Goal: Information Seeking & Learning: Stay updated

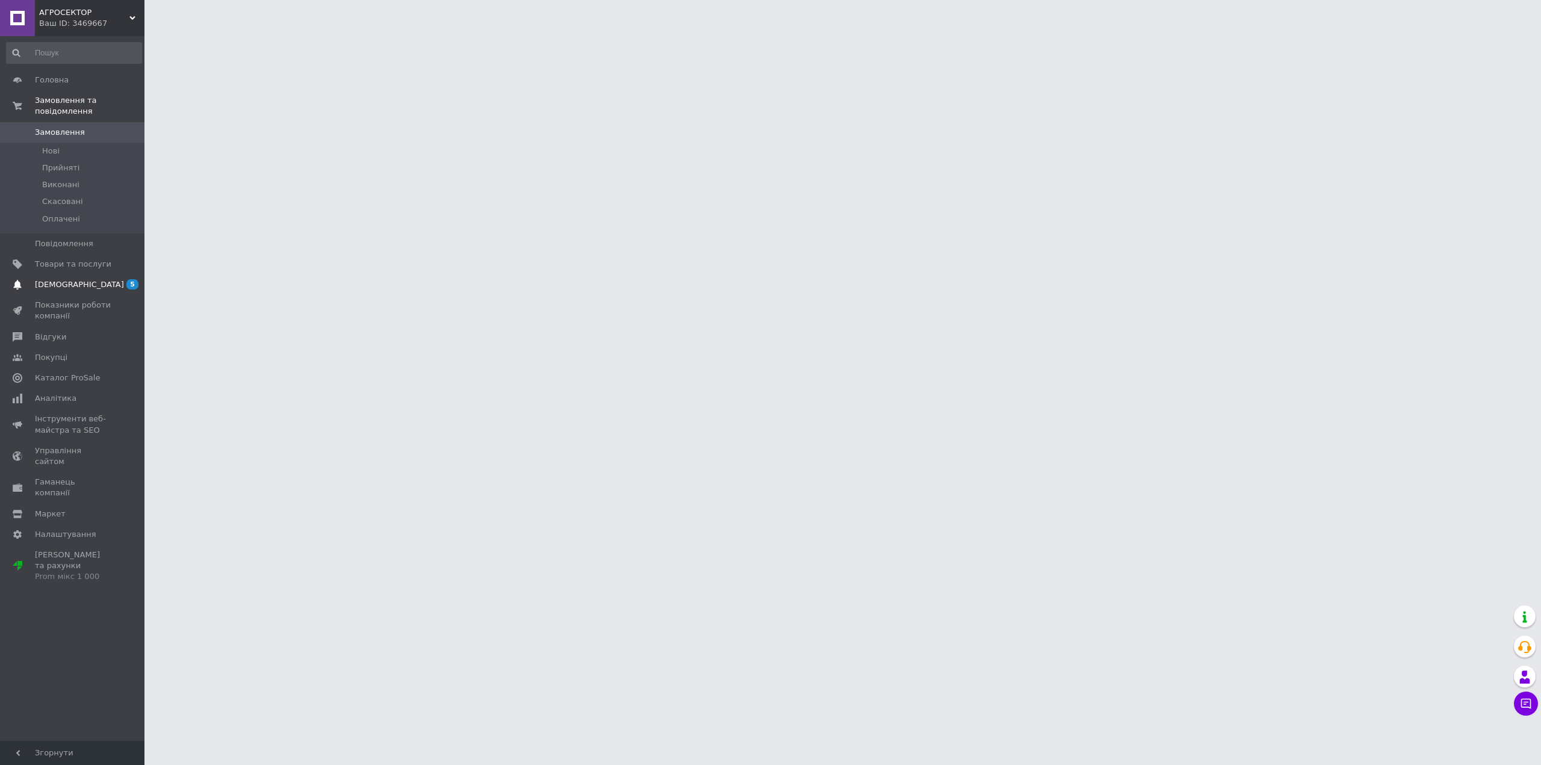
click at [98, 279] on span "[DEMOGRAPHIC_DATA]" at bounding box center [73, 284] width 76 height 11
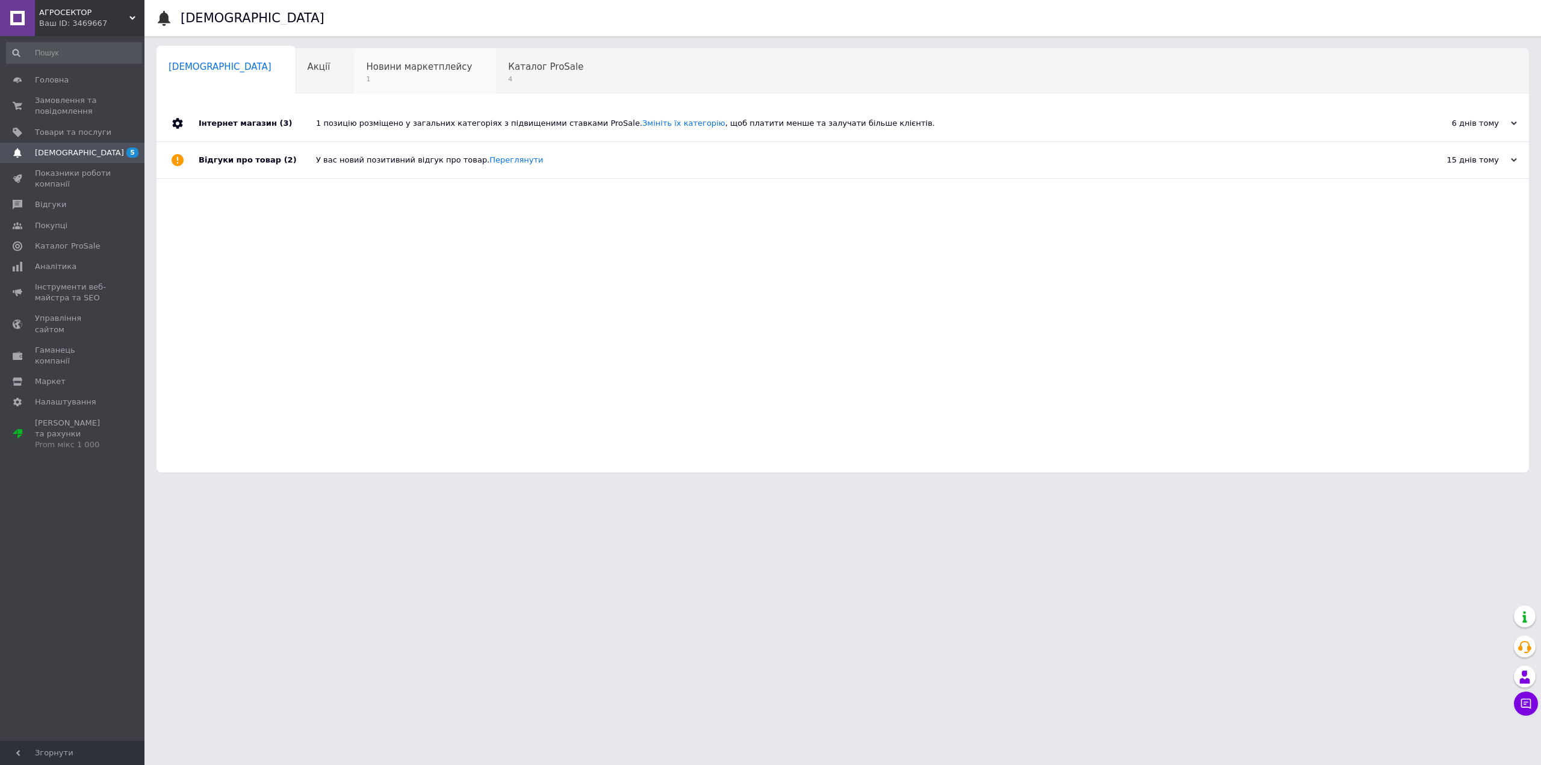
click at [365, 74] on div "Новини маркетплейсу 1" at bounding box center [425, 72] width 142 height 46
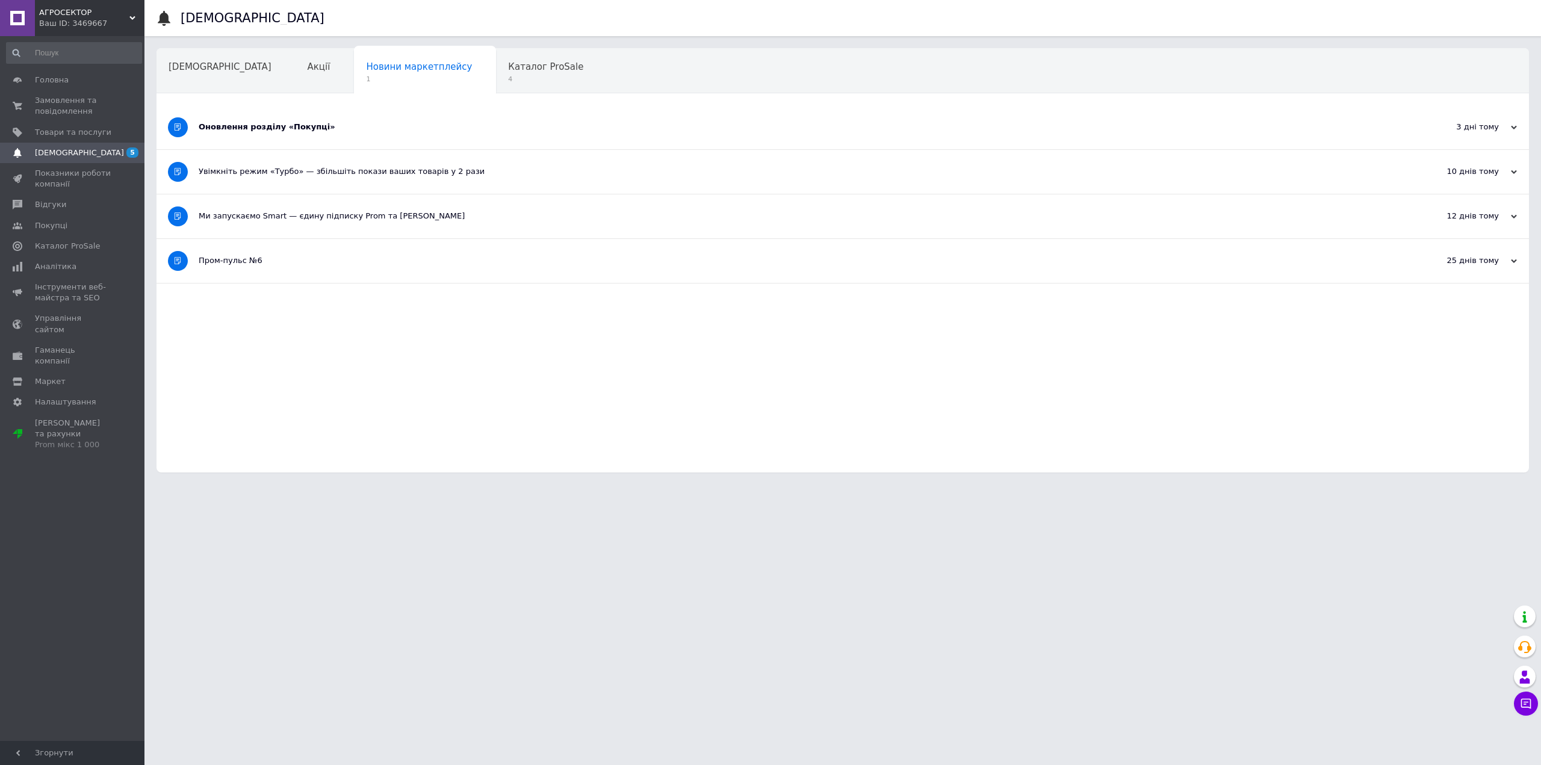
click at [437, 125] on div "Оновлення розділу «Покупці»" at bounding box center [798, 127] width 1198 height 11
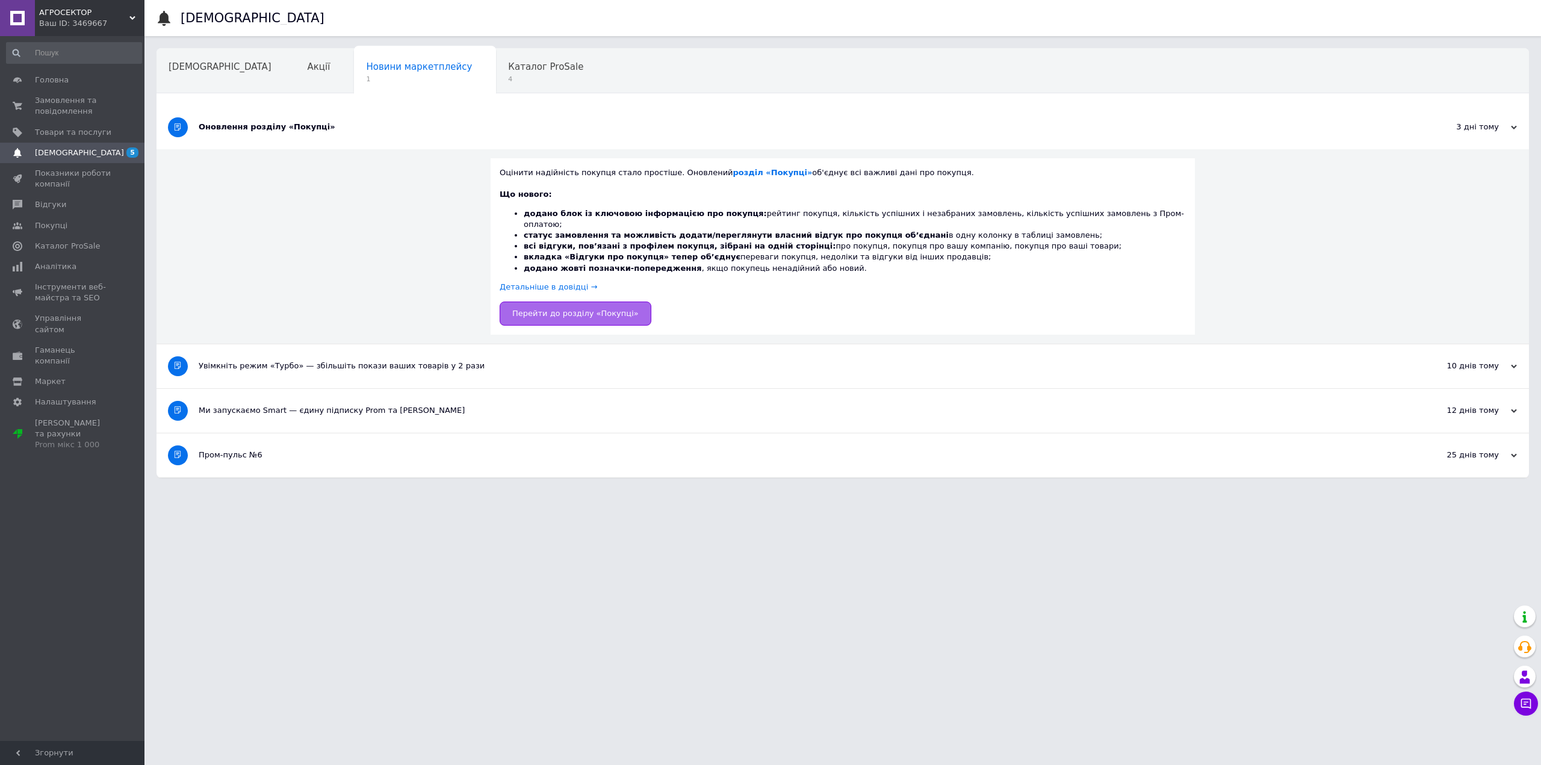
click at [586, 309] on span "Перейти до розділу «Покупці»" at bounding box center [575, 313] width 126 height 9
click at [508, 70] on span "Каталог ProSale" at bounding box center [545, 66] width 75 height 11
